Goal: Task Accomplishment & Management: Manage account settings

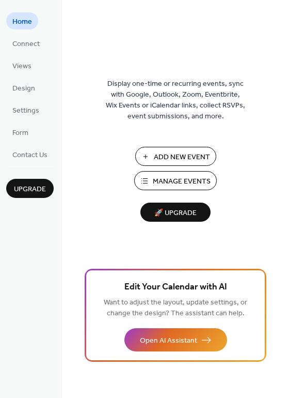
click at [164, 177] on span "Manage Events" at bounding box center [182, 181] width 58 height 11
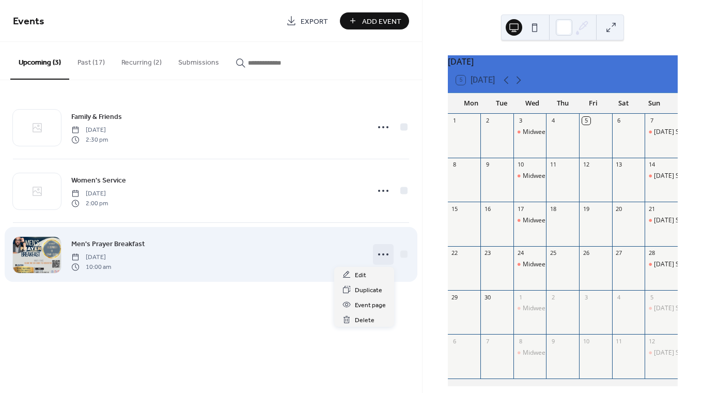
click at [380, 252] on icon at bounding box center [383, 254] width 17 height 17
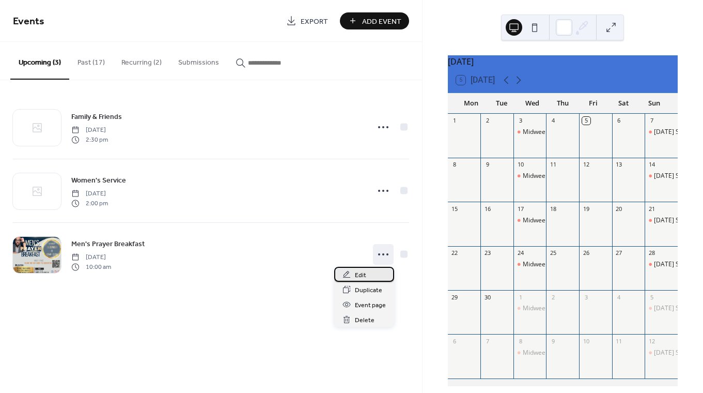
click at [364, 275] on span "Edit" at bounding box center [360, 275] width 11 height 11
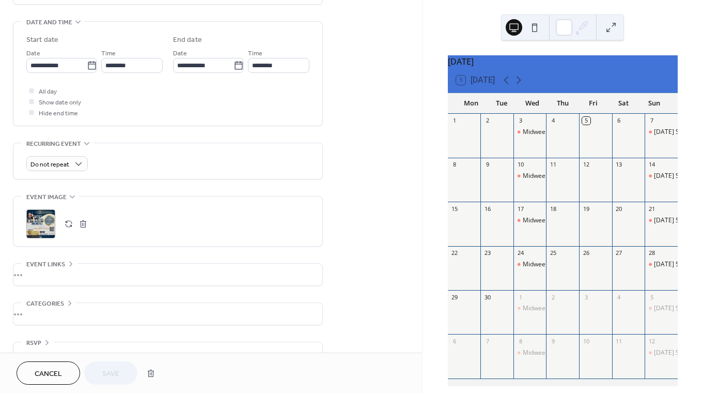
scroll to position [321, 0]
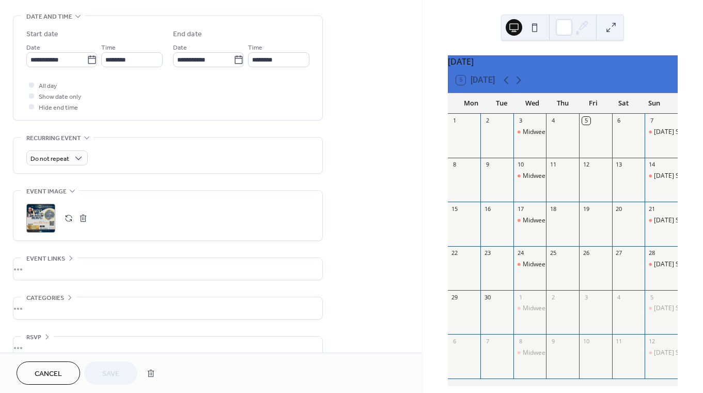
click at [68, 215] on button "button" at bounding box center [68, 218] width 14 height 14
click at [117, 370] on span "Save" at bounding box center [110, 373] width 17 height 11
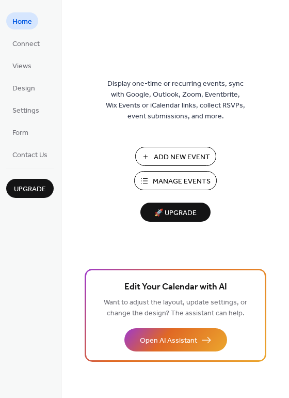
click at [171, 178] on span "Manage Events" at bounding box center [182, 181] width 58 height 11
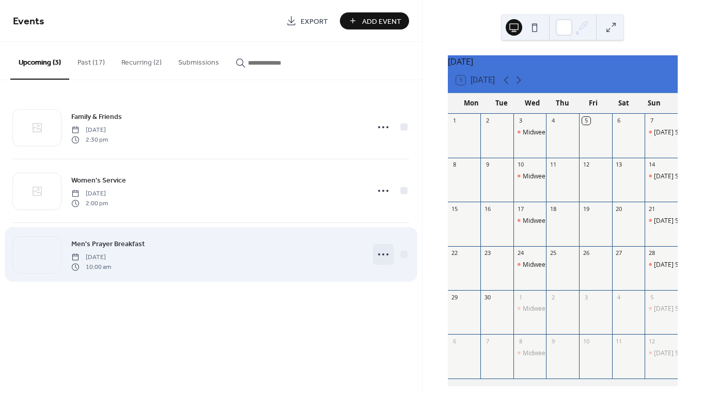
click at [384, 253] on icon at bounding box center [383, 254] width 17 height 17
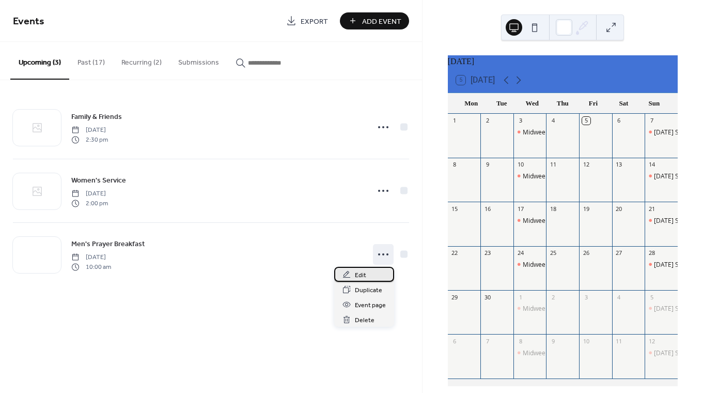
click at [364, 271] on span "Edit" at bounding box center [360, 275] width 11 height 11
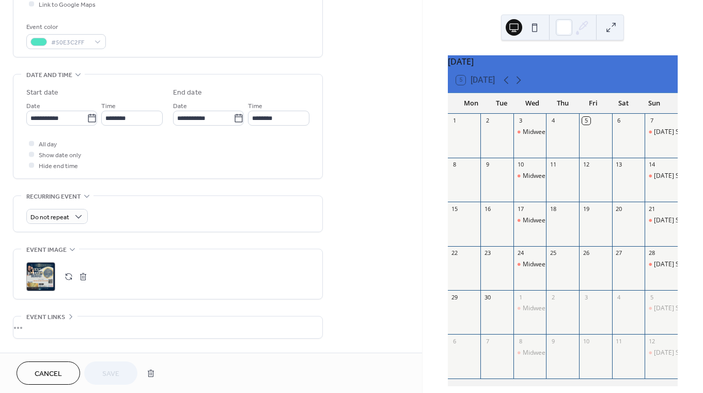
scroll to position [273, 0]
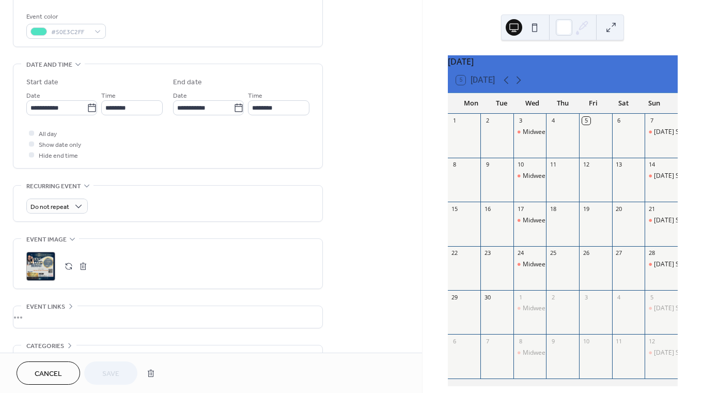
click at [67, 265] on button "button" at bounding box center [68, 266] width 14 height 14
click at [121, 369] on button "Save" at bounding box center [110, 372] width 53 height 23
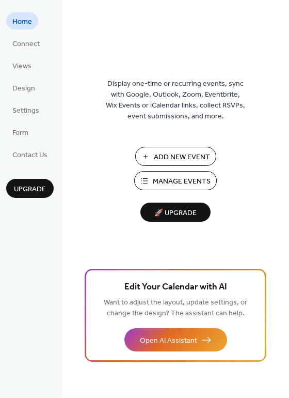
click at [177, 178] on span "Manage Events" at bounding box center [182, 181] width 58 height 11
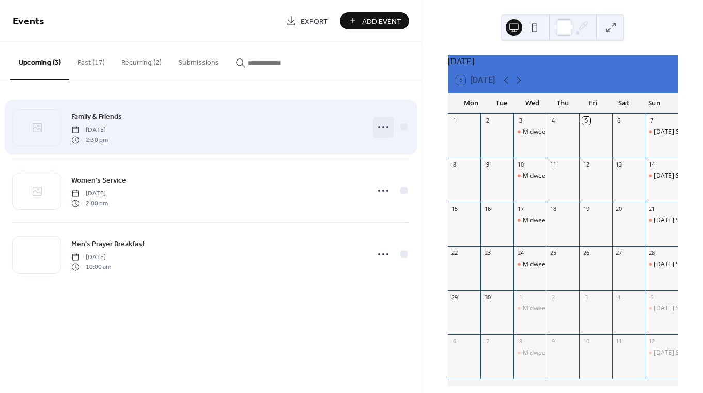
click at [383, 128] on circle at bounding box center [383, 127] width 2 height 2
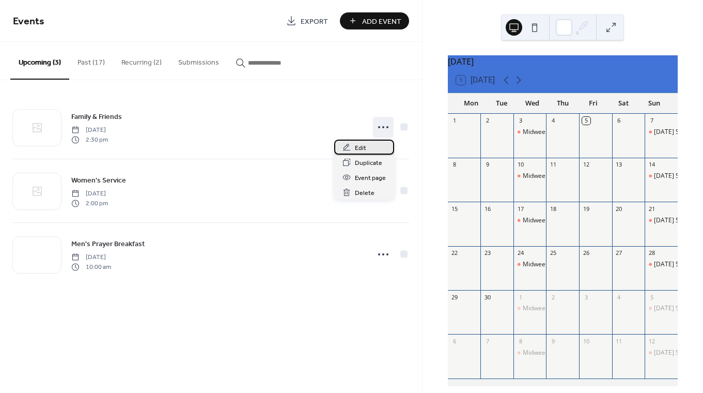
click at [361, 148] on span "Edit" at bounding box center [360, 148] width 11 height 11
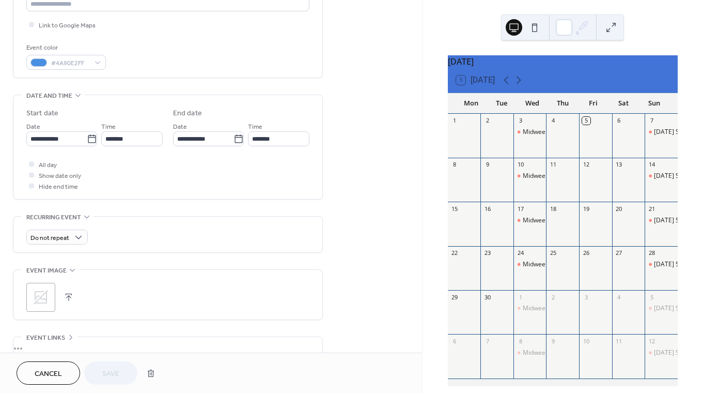
scroll to position [243, 0]
click at [42, 297] on icon at bounding box center [41, 296] width 17 height 17
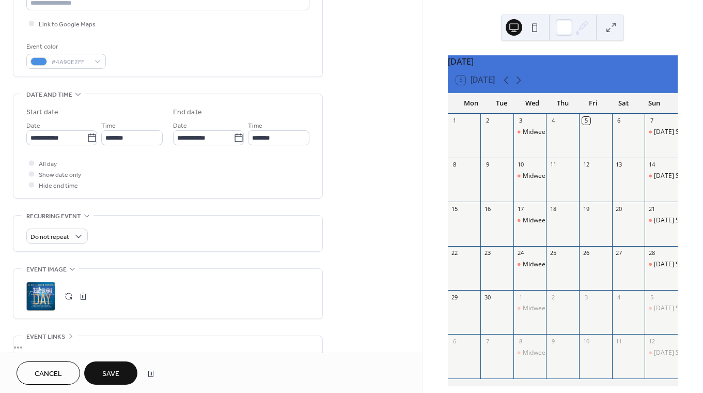
click at [114, 368] on span "Save" at bounding box center [110, 373] width 17 height 11
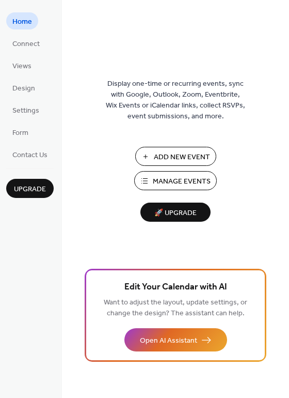
click at [164, 179] on span "Manage Events" at bounding box center [182, 181] width 58 height 11
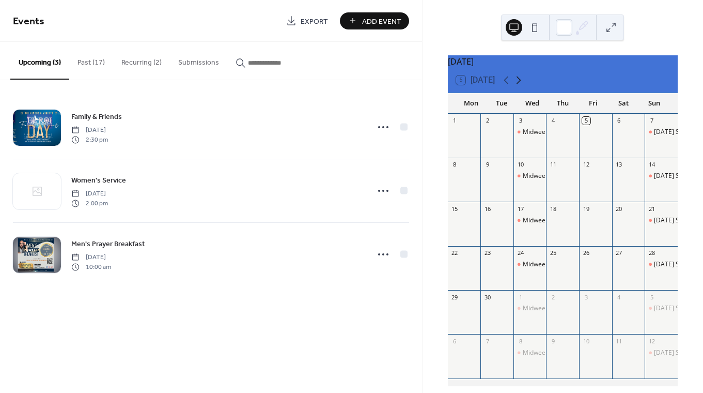
click at [521, 83] on icon at bounding box center [519, 80] width 12 height 12
click at [504, 85] on icon at bounding box center [506, 80] width 12 height 12
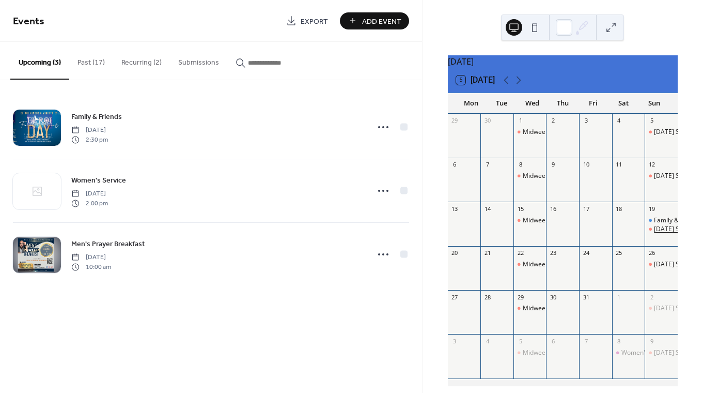
click at [656, 234] on div "[DATE] Service" at bounding box center [675, 229] width 43 height 9
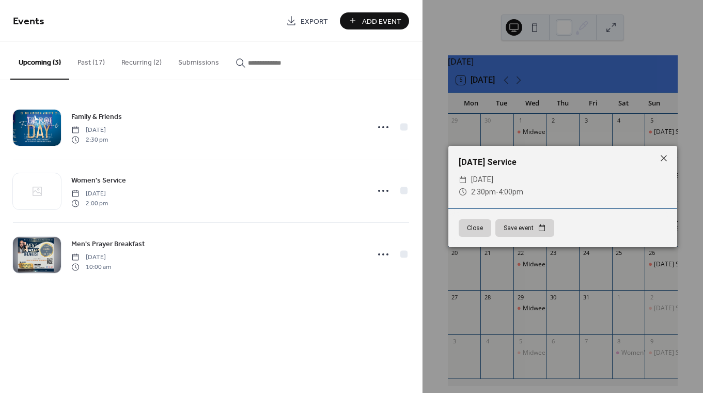
click at [474, 226] on button "Close" at bounding box center [475, 228] width 33 height 18
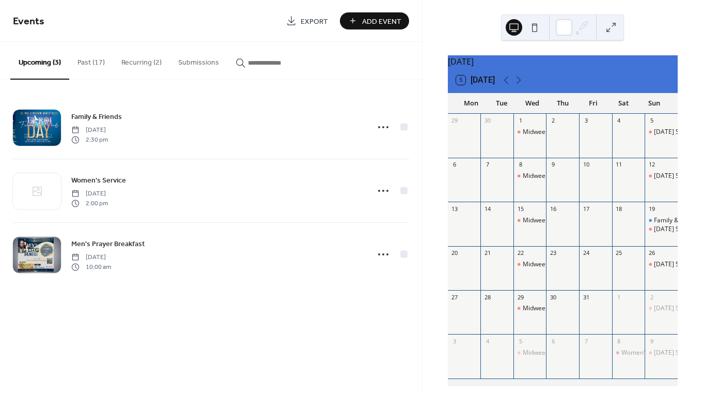
click at [141, 61] on button "Recurring (2)" at bounding box center [141, 60] width 57 height 37
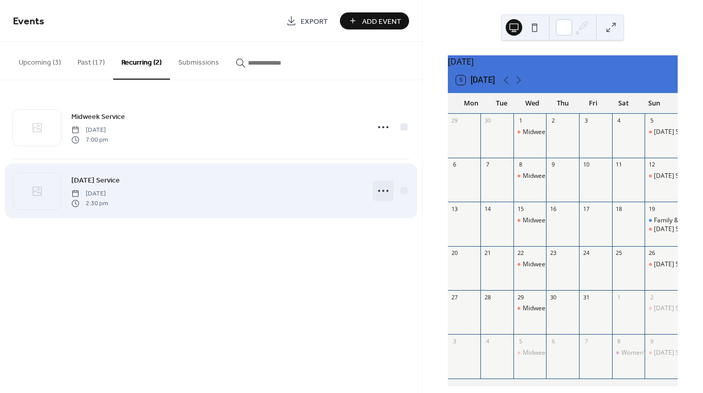
click at [382, 186] on icon at bounding box center [383, 190] width 17 height 17
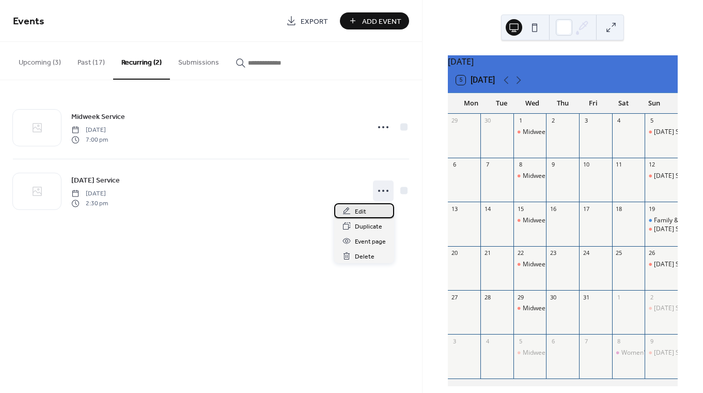
click at [356, 210] on span "Edit" at bounding box center [360, 211] width 11 height 11
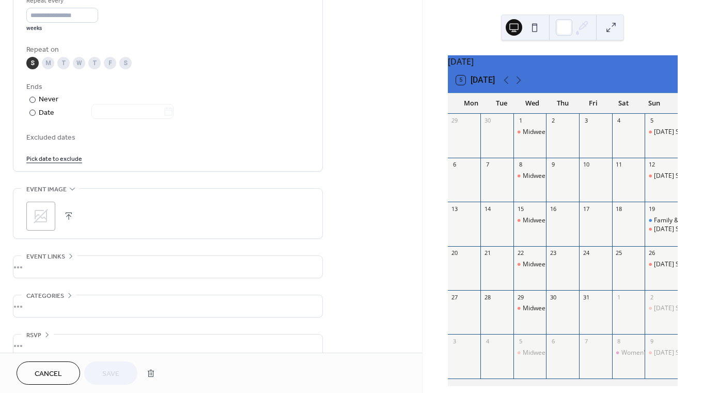
scroll to position [518, 0]
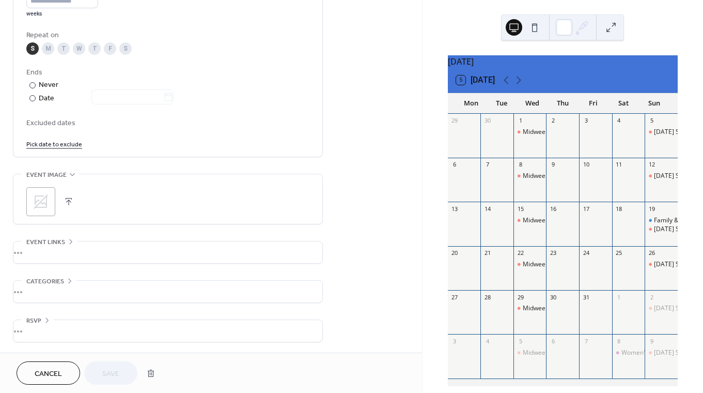
click at [64, 143] on link "Pick date to exclude" at bounding box center [54, 143] width 56 height 11
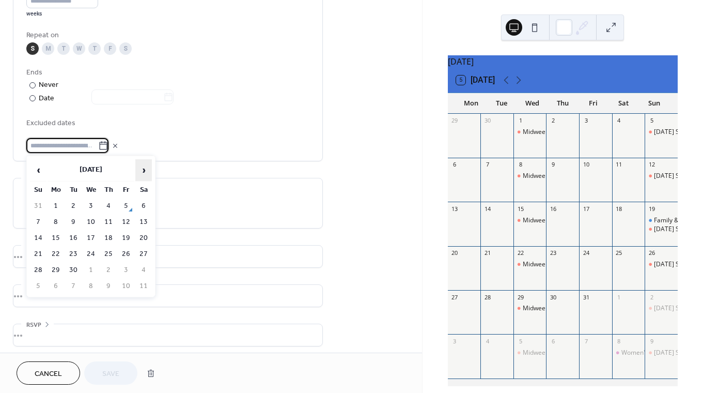
click at [143, 168] on span "›" at bounding box center [144, 170] width 16 height 21
click at [38, 252] on td "19" at bounding box center [38, 253] width 17 height 15
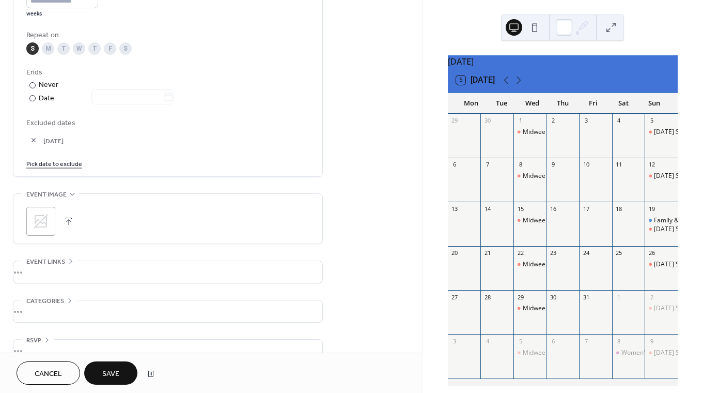
click at [117, 372] on span "Save" at bounding box center [110, 373] width 17 height 11
